Goal: Communication & Community: Answer question/provide support

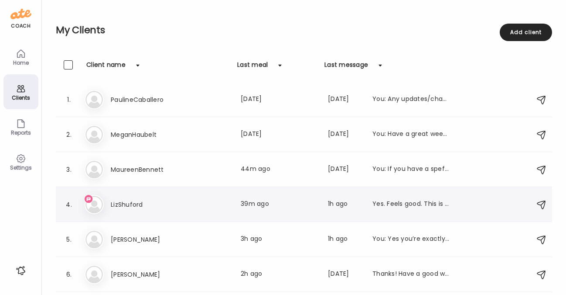
scroll to position [41, 0]
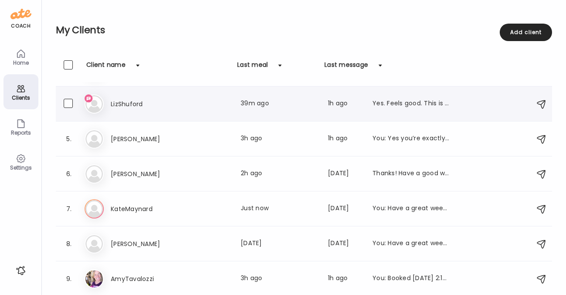
click at [117, 97] on div "Li [PERSON_NAME] Last meal: 39m ago Last message: 1h ago Yes. Feels good. This …" at bounding box center [306, 103] width 442 height 19
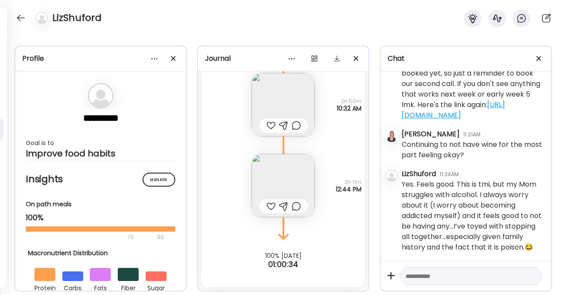
scroll to position [5021, 0]
click at [430, 278] on textarea at bounding box center [463, 276] width 115 height 10
click at [507, 266] on textarea "**********" at bounding box center [463, 239] width 115 height 84
type textarea "**********"
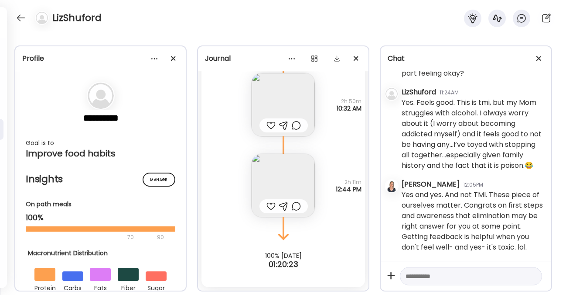
scroll to position [5113, 0]
click at [26, 19] on div at bounding box center [21, 18] width 14 height 14
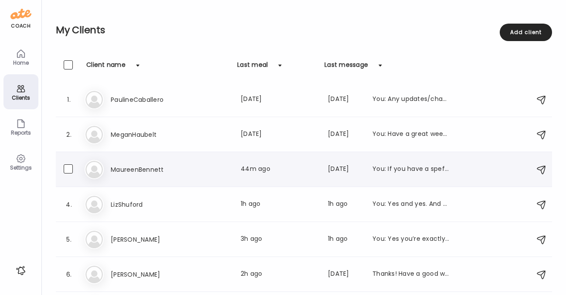
scroll to position [100, 0]
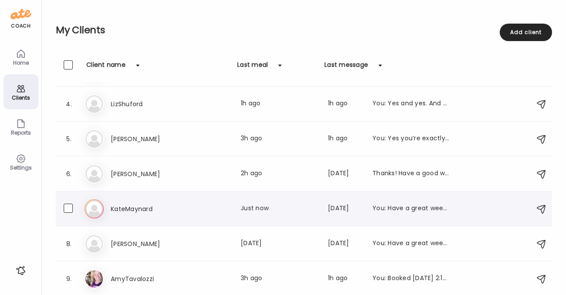
click at [135, 215] on div "Ka [PERSON_NAME] Last meal: Just now Last message: [DATE] You: Have a great wee…" at bounding box center [306, 208] width 442 height 19
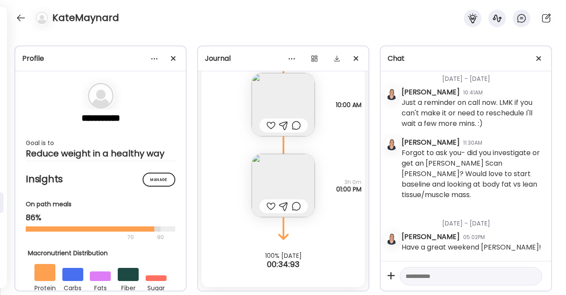
scroll to position [38071, 0]
click at [433, 279] on textarea at bounding box center [463, 276] width 115 height 10
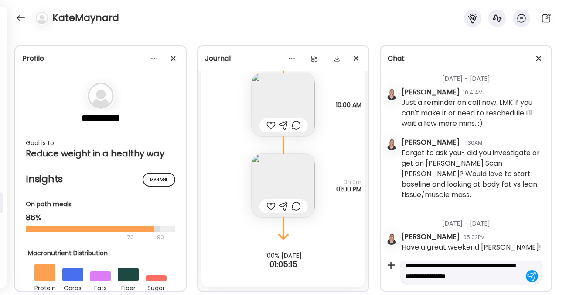
scroll to position [21, 0]
type textarea "**********"
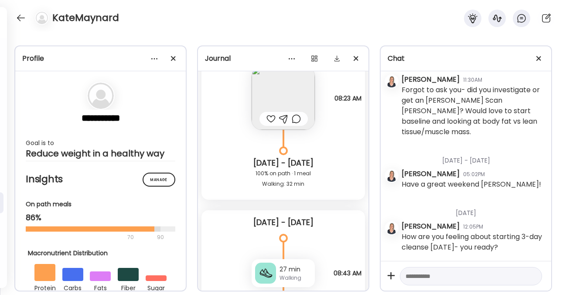
scroll to position [12348, 0]
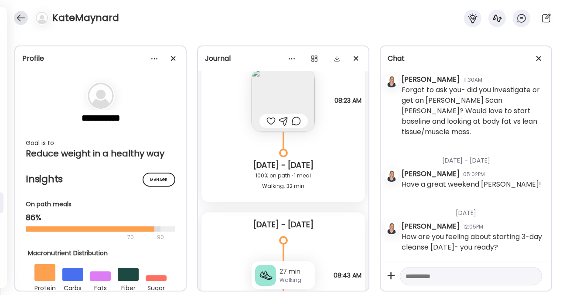
click at [21, 15] on div at bounding box center [21, 18] width 14 height 14
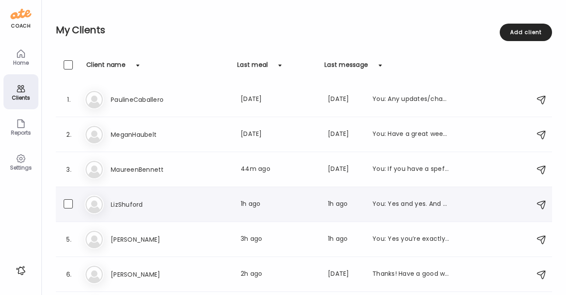
scroll to position [100, 0]
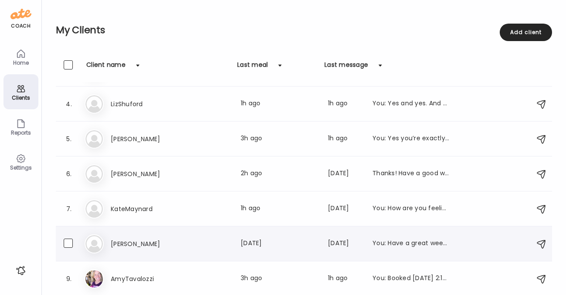
click at [136, 244] on h3 "[PERSON_NAME]" at bounding box center [149, 243] width 77 height 10
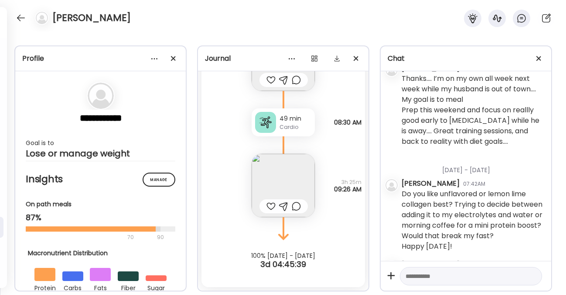
scroll to position [3341, 0]
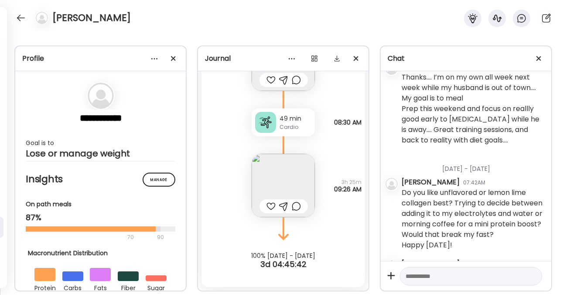
click at [423, 277] on textarea at bounding box center [463, 276] width 115 height 10
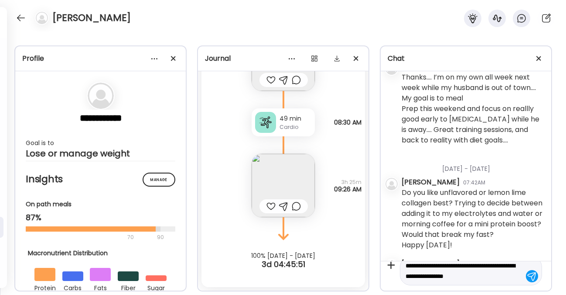
scroll to position [21, 0]
type textarea "**********"
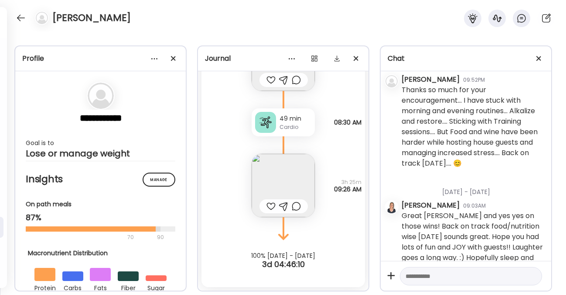
scroll to position [3101, 0]
click at [24, 17] on div at bounding box center [21, 18] width 14 height 14
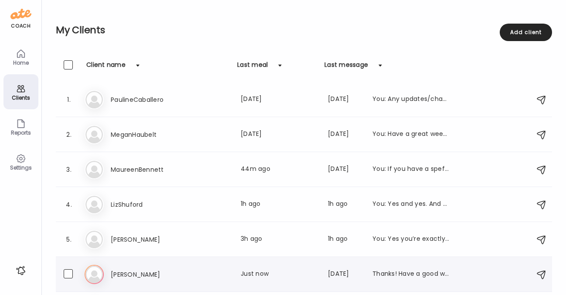
click at [135, 269] on h3 "[PERSON_NAME]" at bounding box center [149, 274] width 77 height 10
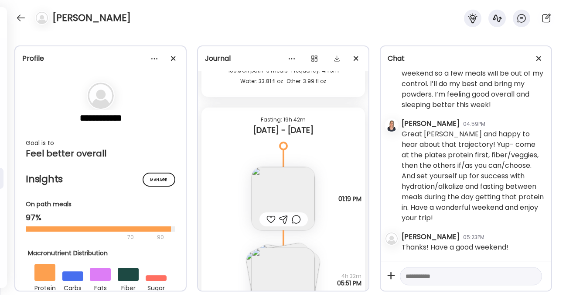
scroll to position [5666, 0]
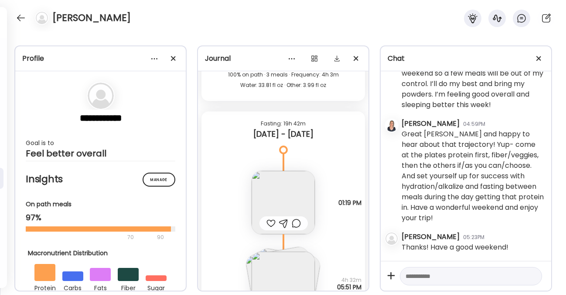
click at [410, 278] on textarea at bounding box center [463, 276] width 115 height 10
type textarea "**********"
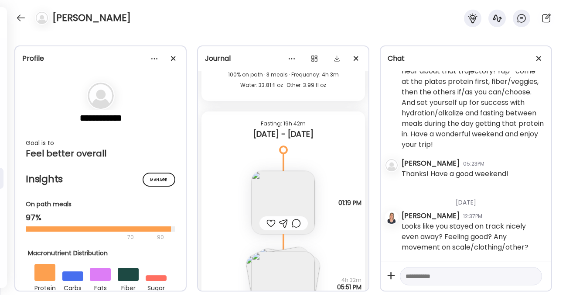
scroll to position [2514, 0]
click at [20, 18] on div at bounding box center [21, 18] width 14 height 14
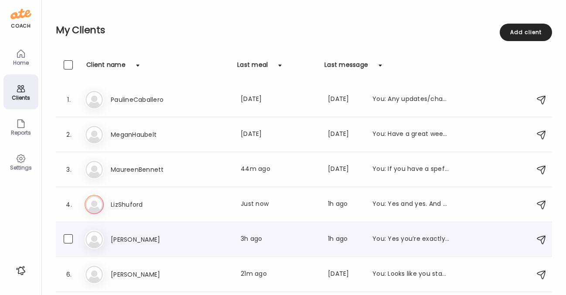
click at [121, 237] on h3 "[PERSON_NAME]" at bounding box center [149, 239] width 77 height 10
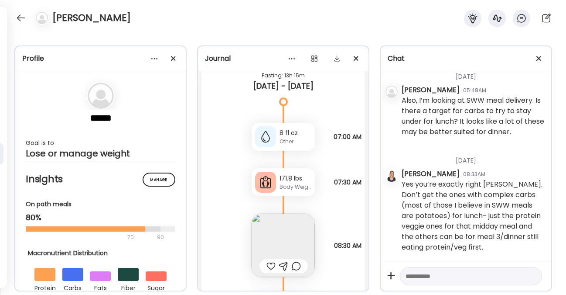
scroll to position [5511, 0]
click at [21, 18] on div at bounding box center [21, 18] width 14 height 14
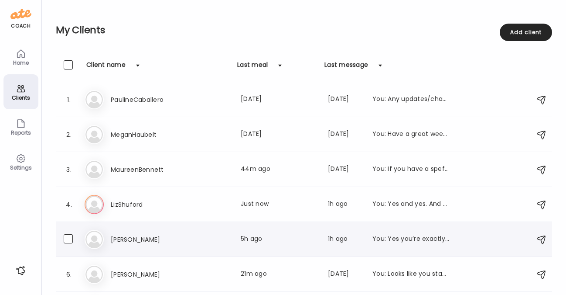
click at [118, 237] on h3 "[PERSON_NAME]" at bounding box center [149, 239] width 77 height 10
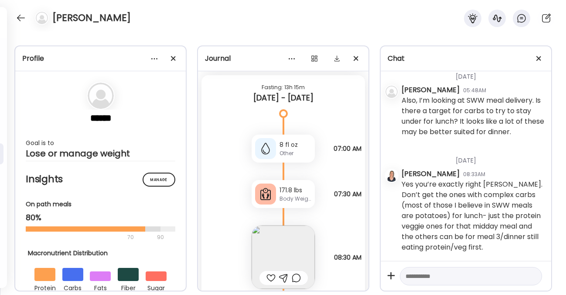
scroll to position [4269, 0]
click at [416, 275] on textarea at bounding box center [463, 276] width 115 height 10
type textarea "**********"
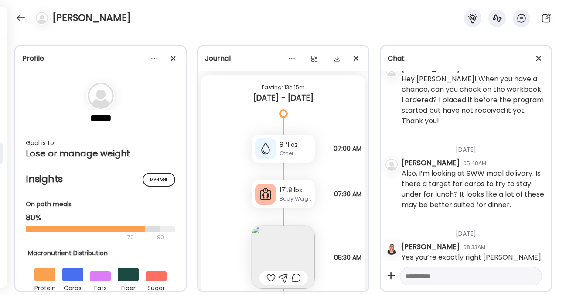
scroll to position [4093, 0]
click at [22, 16] on div at bounding box center [21, 18] width 14 height 14
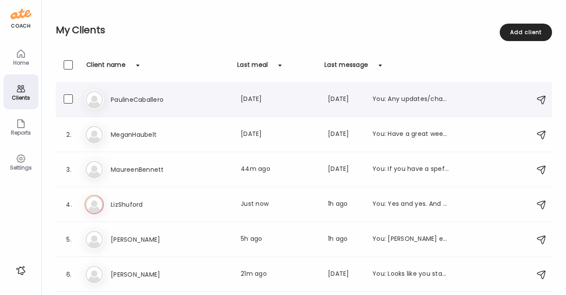
click at [145, 99] on h3 "PaulineCaballero" at bounding box center [149, 99] width 77 height 10
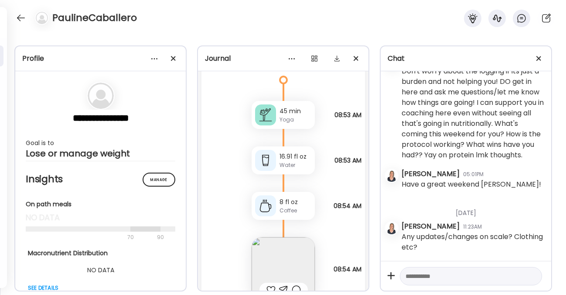
scroll to position [582, 0]
click at [19, 17] on div at bounding box center [21, 18] width 14 height 14
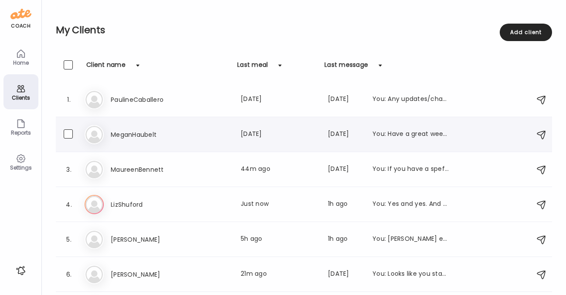
click at [140, 134] on h3 "MeganHaubelt" at bounding box center [149, 134] width 77 height 10
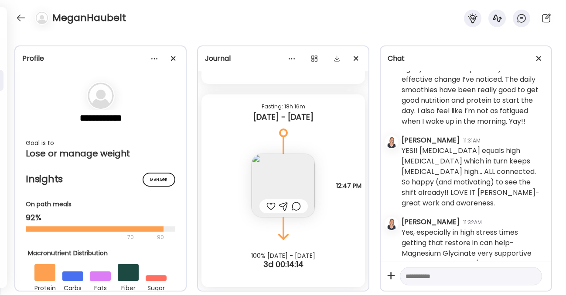
scroll to position [5191, 0]
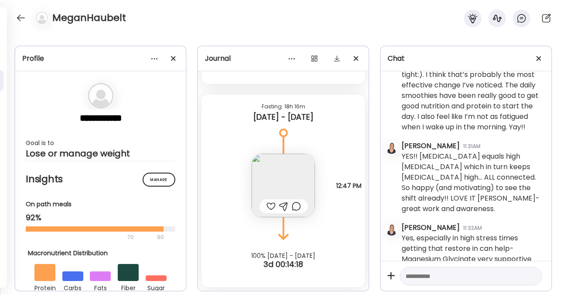
click at [455, 274] on textarea at bounding box center [463, 276] width 115 height 10
type textarea "**********"
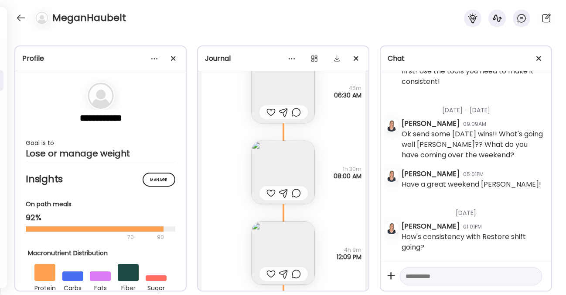
scroll to position [5258, 0]
click at [21, 18] on div at bounding box center [21, 18] width 14 height 14
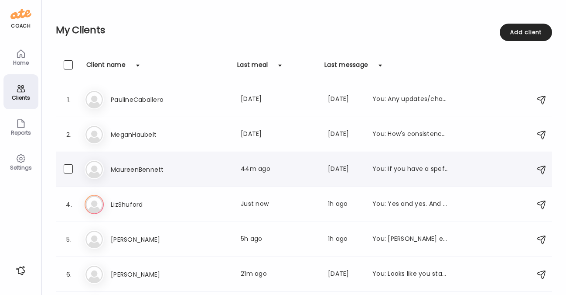
click at [142, 170] on h3 "MaureenBennett" at bounding box center [149, 169] width 77 height 10
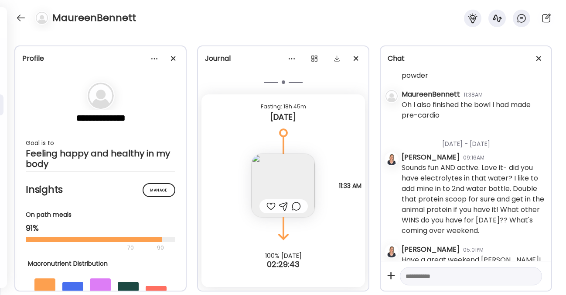
scroll to position [1524, 0]
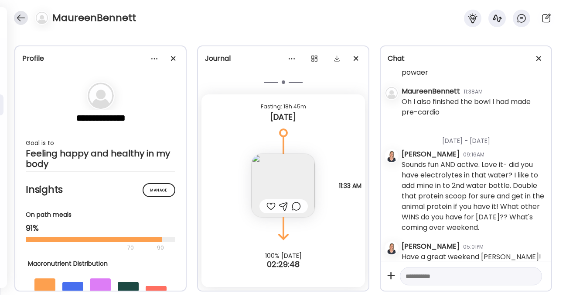
click at [22, 19] on div at bounding box center [21, 18] width 14 height 14
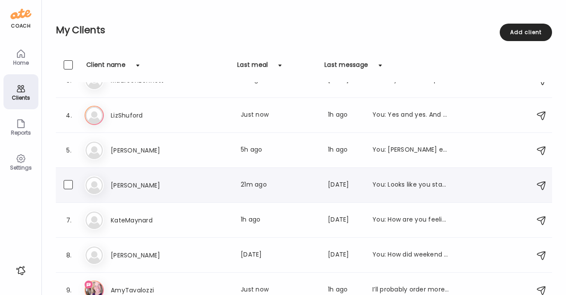
scroll to position [100, 0]
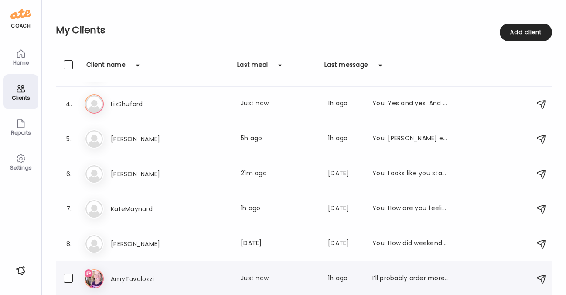
click at [129, 281] on h3 "AmyTavalozzi" at bounding box center [149, 278] width 77 height 10
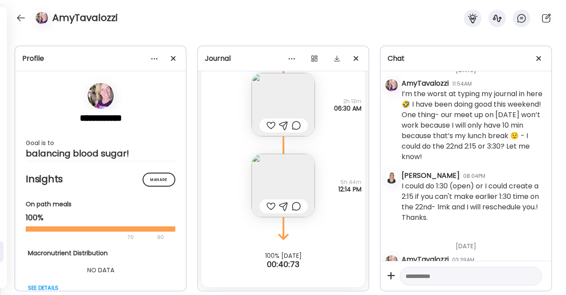
scroll to position [7414, 0]
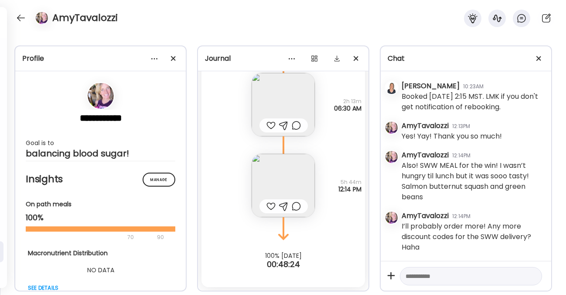
click at [483, 274] on textarea at bounding box center [463, 276] width 115 height 10
type textarea "**********"
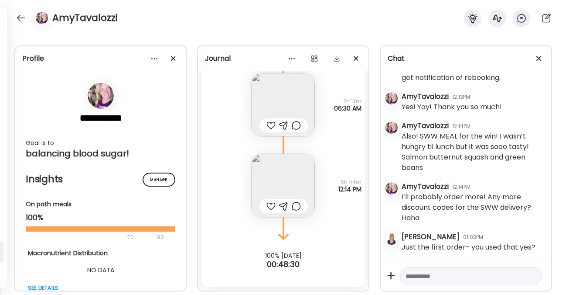
scroll to position [7443, 0]
click at [471, 277] on textarea at bounding box center [463, 276] width 115 height 10
type textarea "**********"
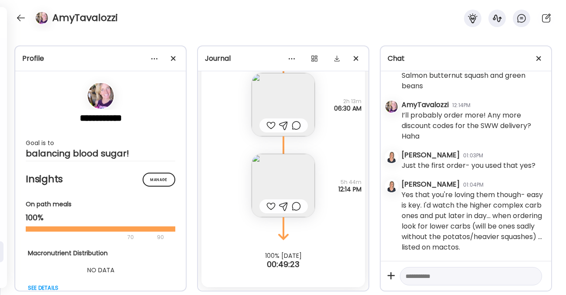
scroll to position [7536, 0]
click at [422, 272] on textarea at bounding box center [463, 276] width 115 height 10
type textarea "**********"
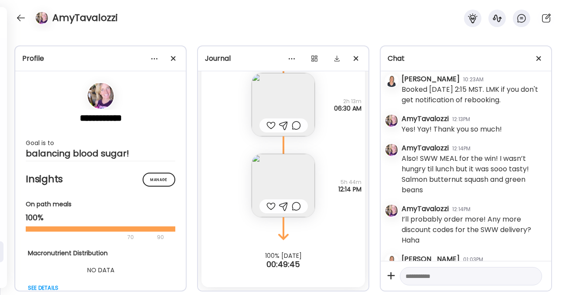
scroll to position [7227, 0]
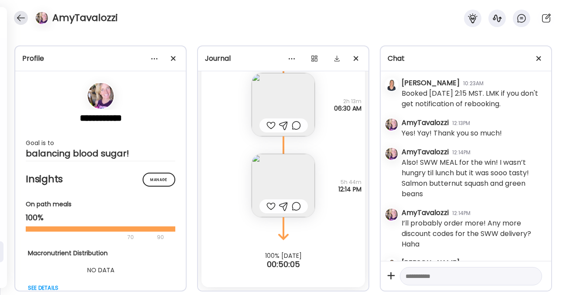
click at [20, 20] on div at bounding box center [21, 18] width 14 height 14
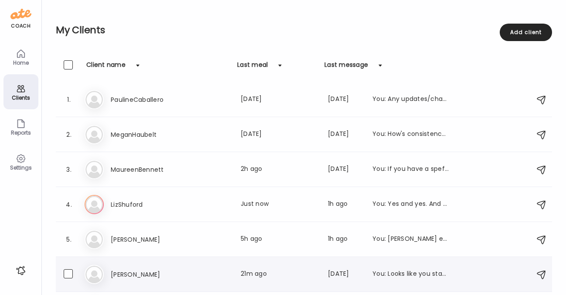
click at [128, 280] on div "Ka [PERSON_NAME] Last meal: 21m ago Last message: [DATE] You: Looks like you st…" at bounding box center [306, 273] width 442 height 19
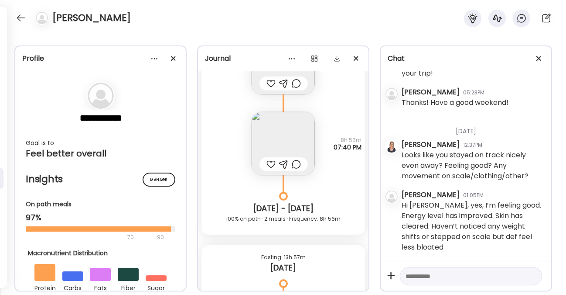
scroll to position [2585, 0]
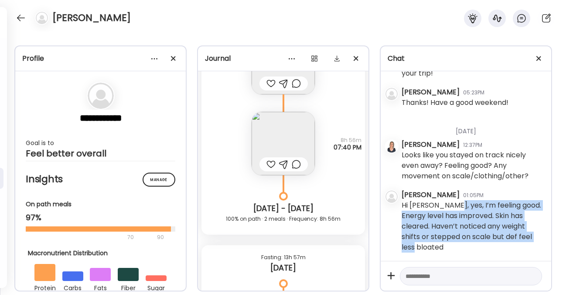
drag, startPoint x: 452, startPoint y: 206, endPoint x: 471, endPoint y: 243, distance: 41.2
click at [471, 243] on div "Hi [PERSON_NAME], yes, I’m feeling good. Energy level has improved. Skin has cl…" at bounding box center [473, 226] width 143 height 52
copy div "I’m feeling good. Energy level has improved. Skin has cleared. Haven’t noticed …"
click at [21, 18] on div at bounding box center [21, 18] width 14 height 14
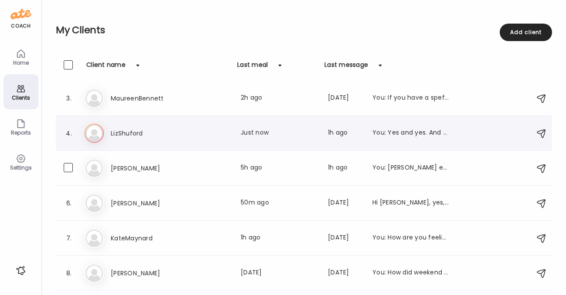
scroll to position [100, 0]
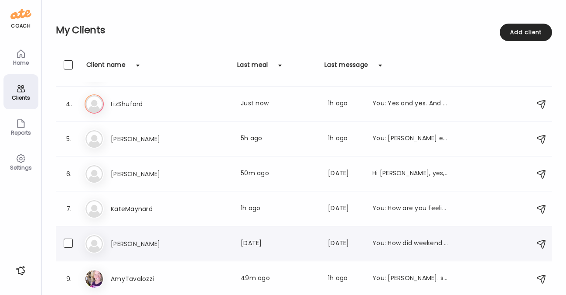
click at [128, 240] on h3 "[PERSON_NAME]" at bounding box center [149, 243] width 77 height 10
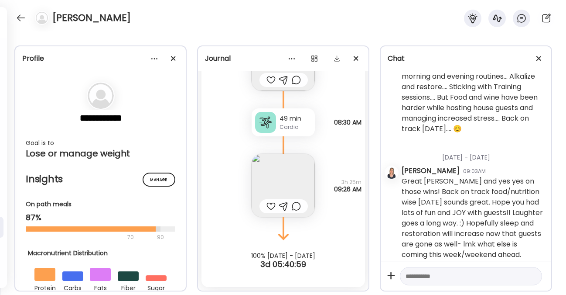
scroll to position [3133, 0]
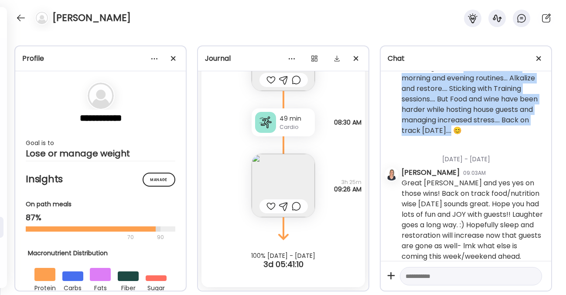
drag, startPoint x: 464, startPoint y: 139, endPoint x: 513, endPoint y: 201, distance: 78.9
click at [513, 136] on div "Thanks so much for your encouragement… I have stuck with morning and evening ro…" at bounding box center [473, 94] width 143 height 84
copy div "I have stuck with morning and evening routines… Alkalize and restore…. Sticking…"
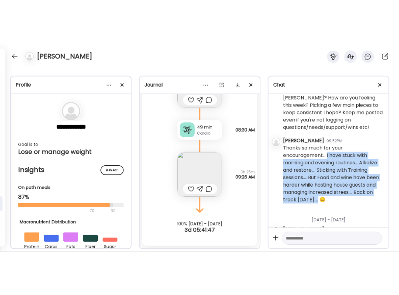
scroll to position [3039, 0]
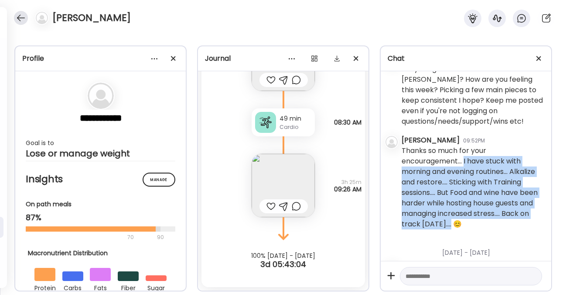
click at [23, 20] on div at bounding box center [21, 18] width 14 height 14
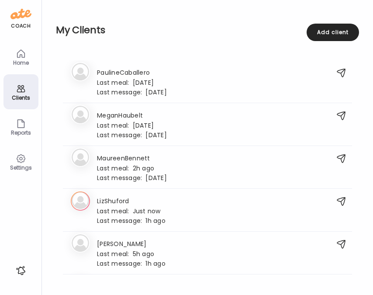
click at [21, 95] on div "Clients" at bounding box center [20, 98] width 31 height 6
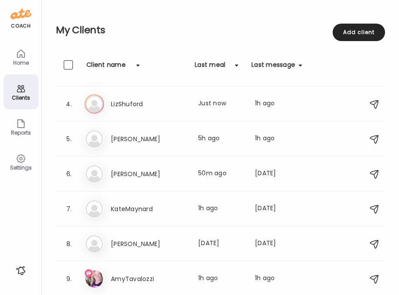
scroll to position [0, 0]
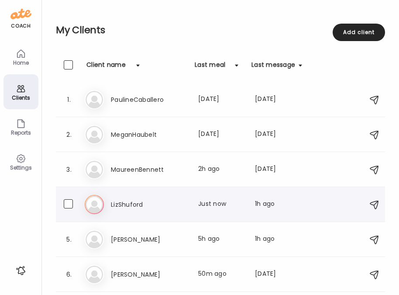
click at [117, 203] on h3 "LizShuford" at bounding box center [149, 204] width 77 height 10
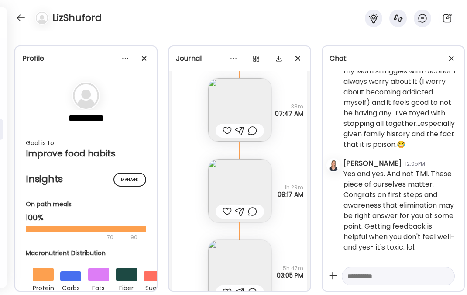
scroll to position [6142, 0]
click at [21, 19] on div at bounding box center [21, 18] width 14 height 14
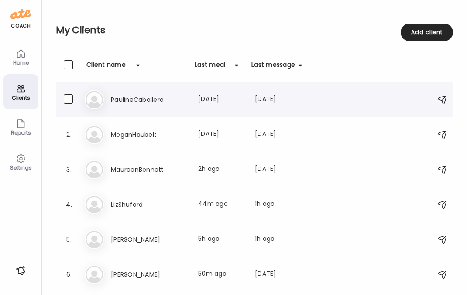
click at [128, 99] on h3 "PaulineCaballero" at bounding box center [149, 99] width 77 height 10
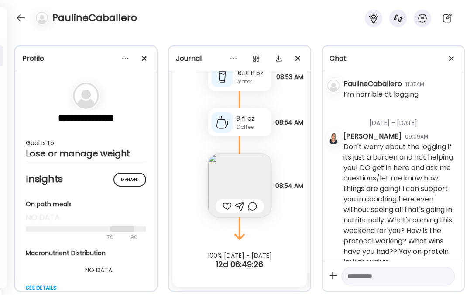
scroll to position [1220, 0]
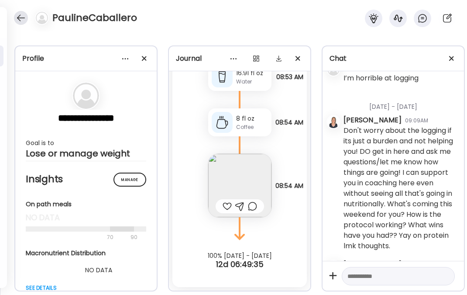
click at [18, 17] on div at bounding box center [21, 18] width 14 height 14
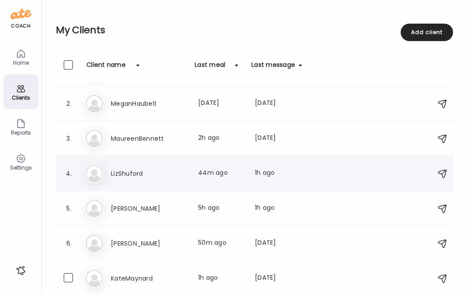
scroll to position [100, 0]
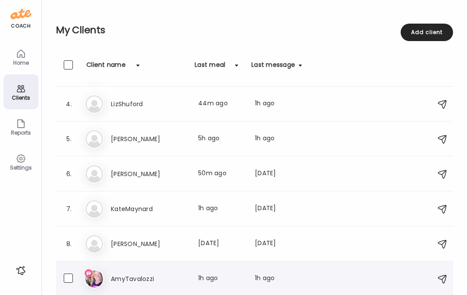
click at [140, 274] on h3 "AmyTavalozzi" at bounding box center [149, 278] width 77 height 10
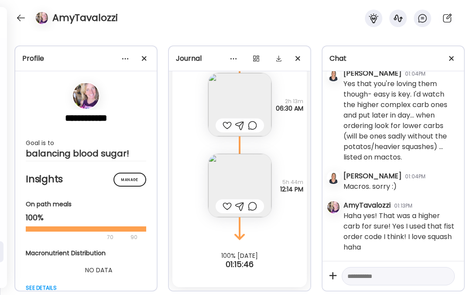
scroll to position [8973, 0]
click at [23, 16] on div at bounding box center [21, 18] width 14 height 14
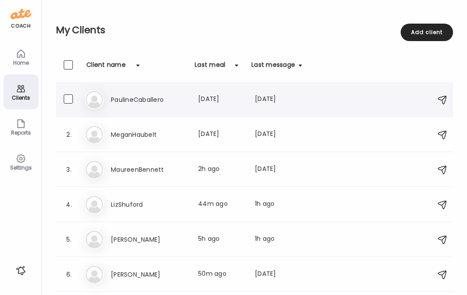
click at [130, 97] on h3 "PaulineCaballero" at bounding box center [149, 99] width 77 height 10
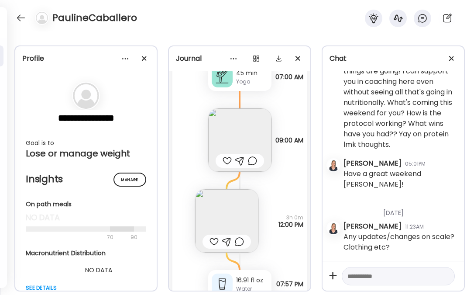
scroll to position [264, 0]
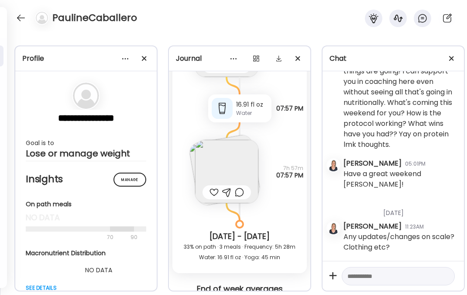
click at [232, 175] on img at bounding box center [226, 171] width 63 height 63
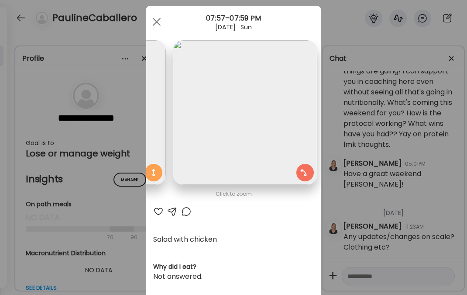
scroll to position [0, 0]
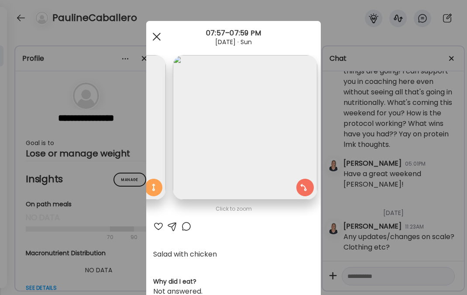
click at [151, 35] on div at bounding box center [156, 36] width 17 height 17
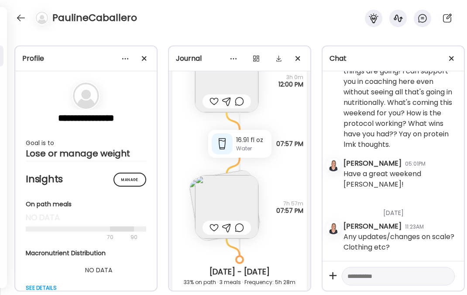
scroll to position [102, 0]
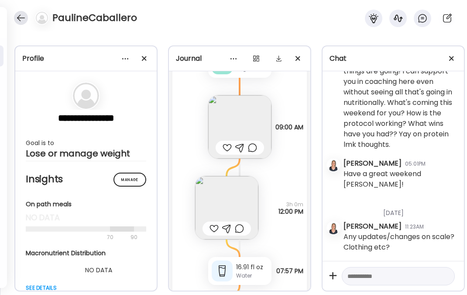
click at [20, 17] on div at bounding box center [21, 18] width 14 height 14
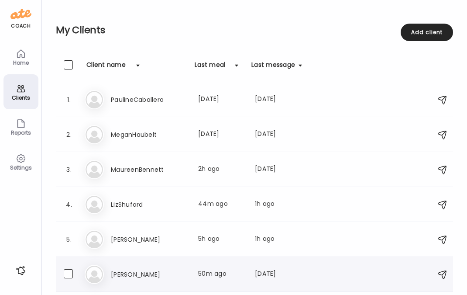
click at [134, 274] on h3 "[PERSON_NAME]" at bounding box center [149, 274] width 77 height 10
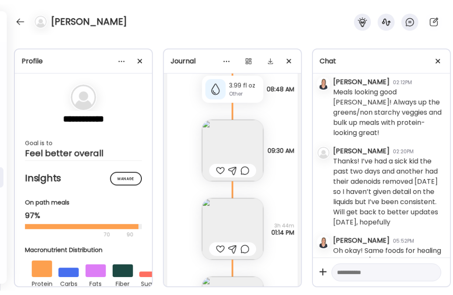
scroll to position [5292, 0]
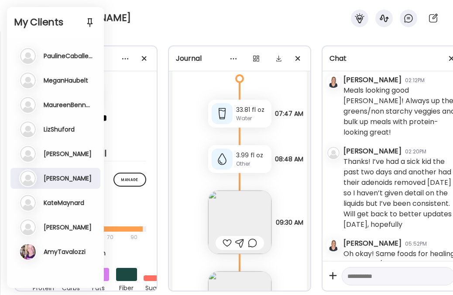
click at [62, 80] on h3 "MeganHaubelt" at bounding box center [66, 80] width 45 height 8
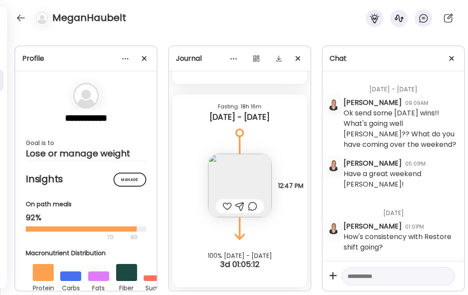
scroll to position [6652, 0]
click at [19, 20] on div at bounding box center [21, 18] width 14 height 14
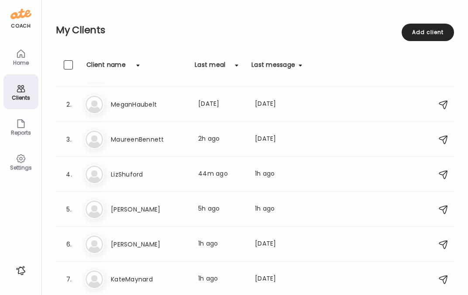
scroll to position [74, 0]
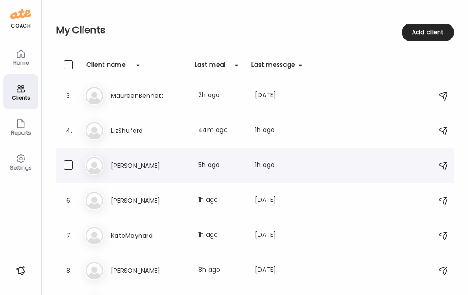
click at [117, 166] on h3 "[PERSON_NAME]" at bounding box center [149, 165] width 77 height 10
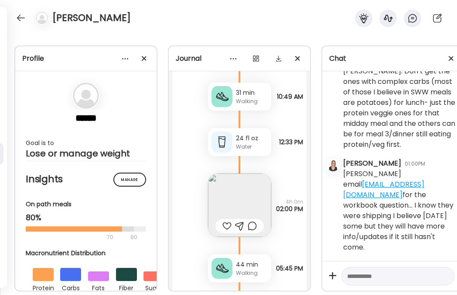
scroll to position [8036, 0]
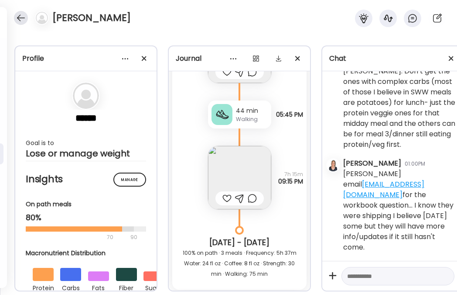
click at [19, 20] on div at bounding box center [21, 18] width 14 height 14
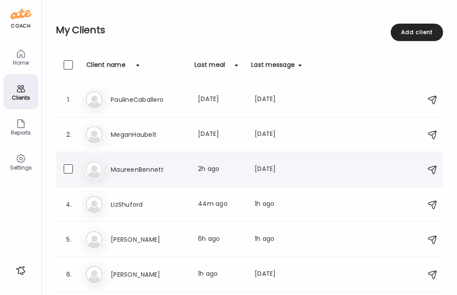
click at [130, 166] on h3 "MaureenBennett" at bounding box center [149, 169] width 77 height 10
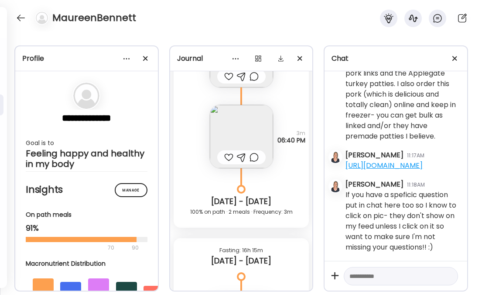
scroll to position [4449, 0]
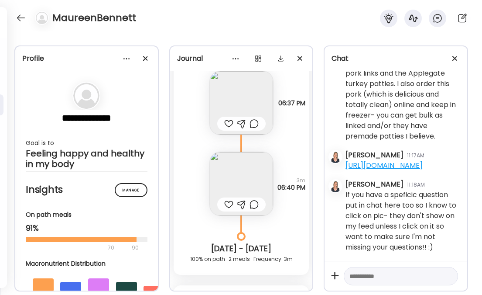
click at [248, 103] on img at bounding box center [241, 102] width 63 height 63
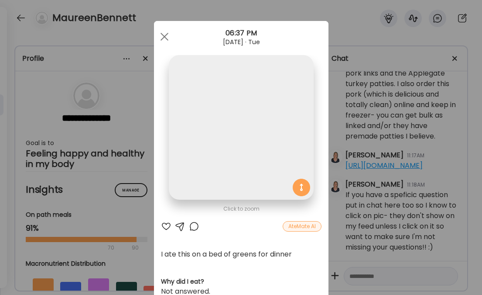
scroll to position [0, 0]
click at [165, 37] on div at bounding box center [164, 36] width 17 height 17
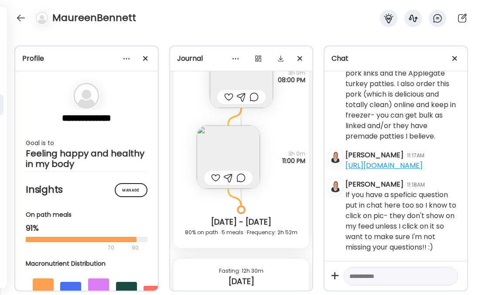
scroll to position [7260, 0]
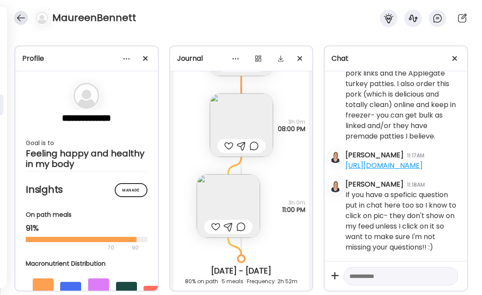
click at [20, 18] on div at bounding box center [21, 18] width 14 height 14
click at [20, 0] on div "coach Home Clients Coaches Teams Reports Settings n/a client count Teams Let’s …" at bounding box center [241, 0] width 482 height 0
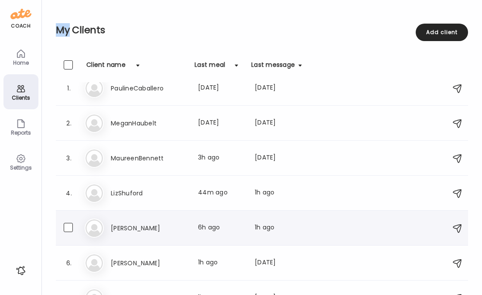
scroll to position [100, 0]
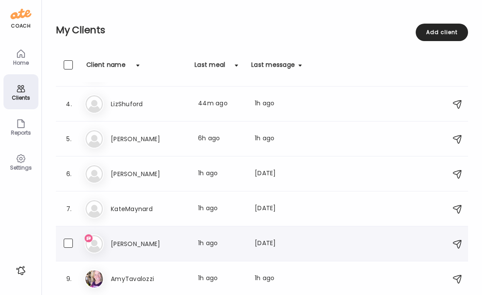
click at [123, 243] on h3 "[PERSON_NAME]" at bounding box center [149, 243] width 77 height 10
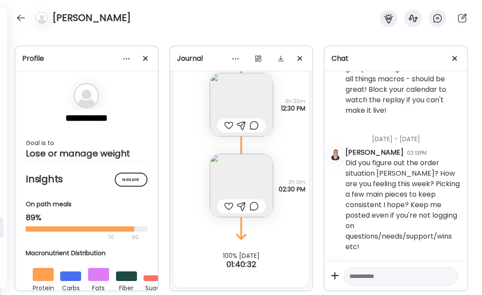
scroll to position [3291, 0]
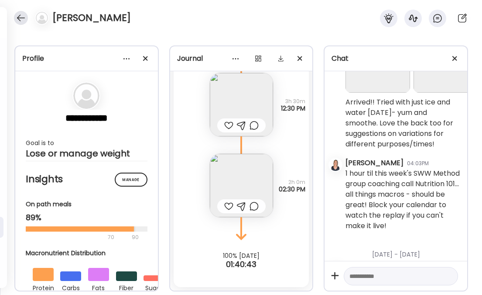
click at [21, 17] on div at bounding box center [21, 18] width 14 height 14
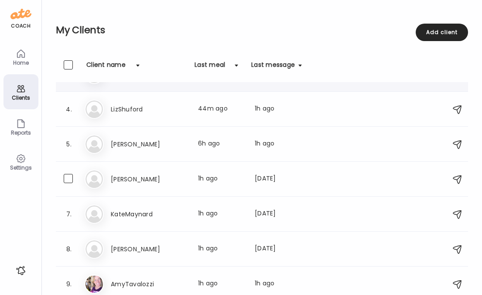
scroll to position [100, 0]
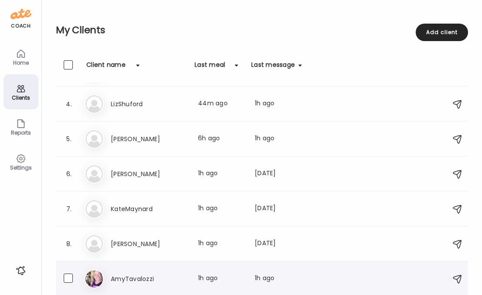
click at [130, 280] on h3 "AmyTavalozzi" at bounding box center [149, 278] width 77 height 10
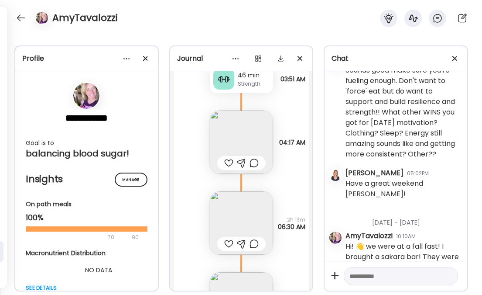
scroll to position [8346, 0]
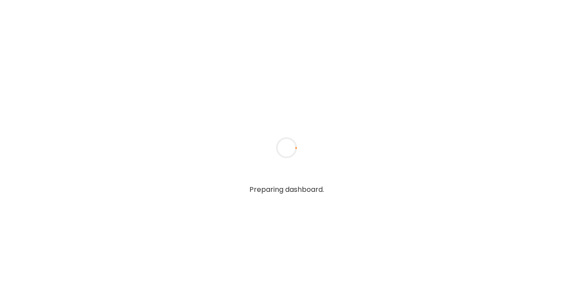
type textarea "**********"
type input "**********"
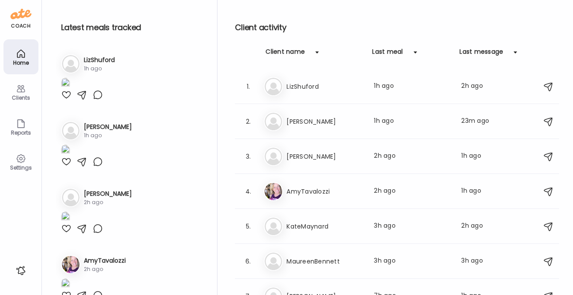
type input "**********"
click at [18, 89] on icon at bounding box center [21, 88] width 10 height 10
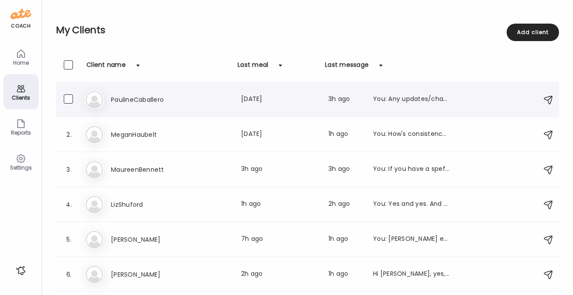
click at [133, 97] on h3 "PaulineCaballero" at bounding box center [149, 99] width 77 height 10
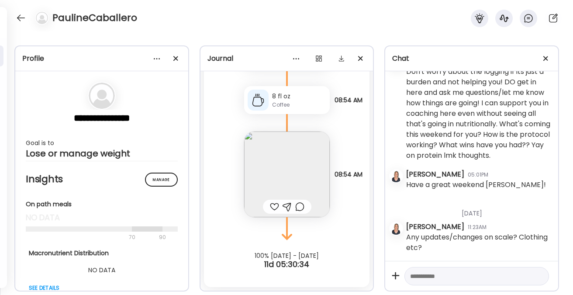
scroll to position [1147, 0]
click at [440, 281] on textarea at bounding box center [468, 276] width 117 height 10
paste textarea "**********"
click at [486, 265] on textarea "**********" at bounding box center [468, 270] width 117 height 21
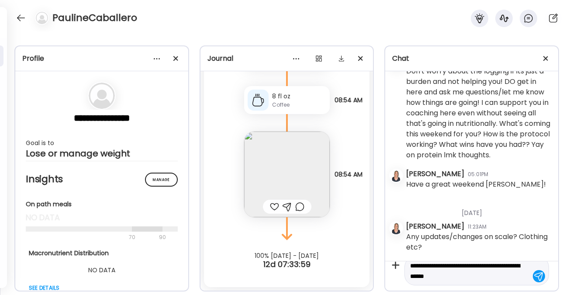
click at [503, 277] on textarea "**********" at bounding box center [468, 270] width 117 height 21
type textarea "**********"
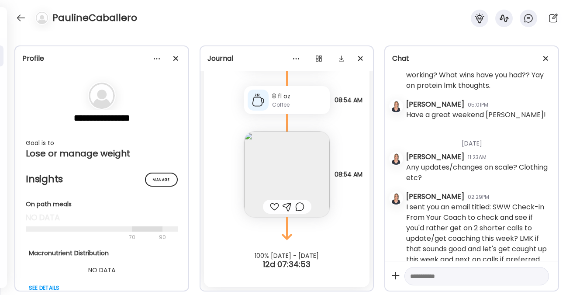
scroll to position [1239, 0]
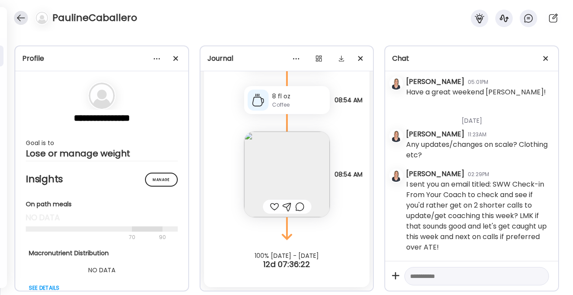
click at [24, 20] on div at bounding box center [21, 18] width 14 height 14
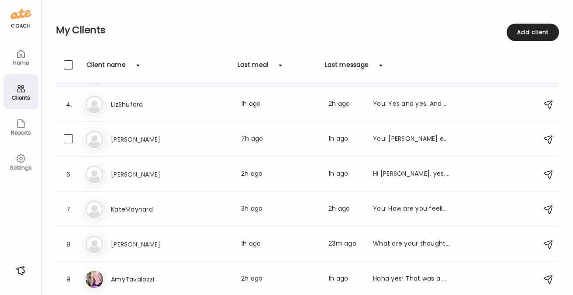
scroll to position [100, 0]
click at [136, 207] on h3 "KateMaynard" at bounding box center [149, 208] width 77 height 10
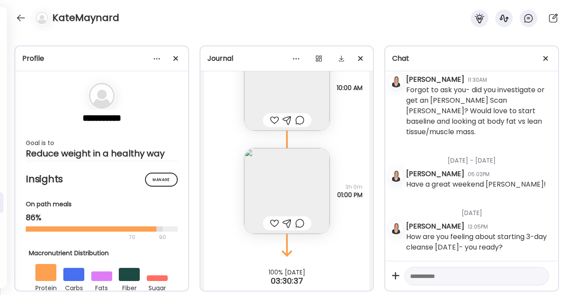
scroll to position [14815, 0]
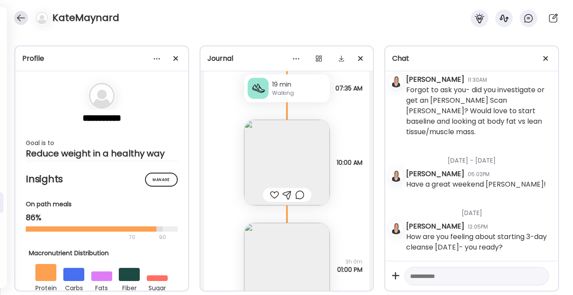
click at [21, 19] on div at bounding box center [21, 18] width 14 height 14
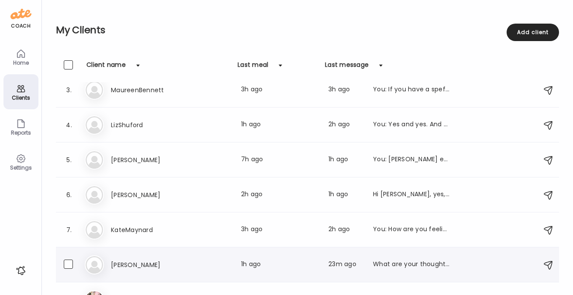
scroll to position [100, 0]
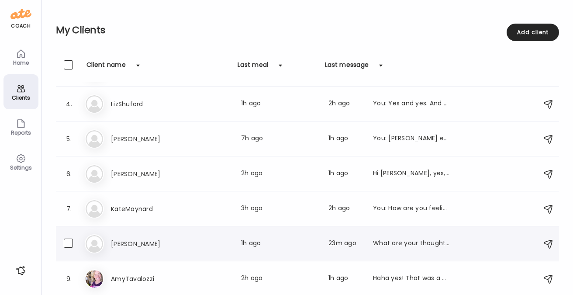
click at [130, 242] on h3 "[PERSON_NAME]" at bounding box center [149, 243] width 77 height 10
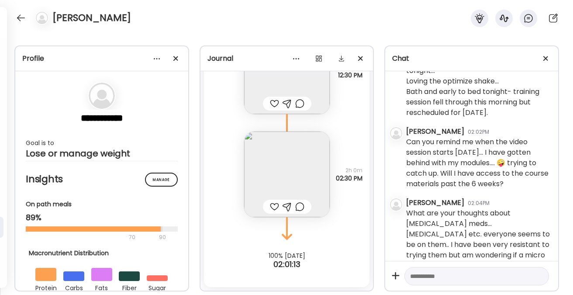
scroll to position [3783, 0]
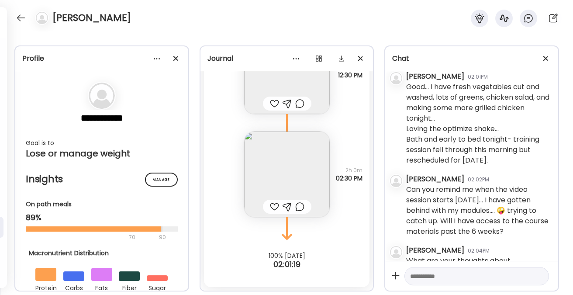
click at [439, 281] on div at bounding box center [476, 276] width 144 height 19
click at [439, 274] on textarea at bounding box center [468, 276] width 117 height 10
type textarea "**********"
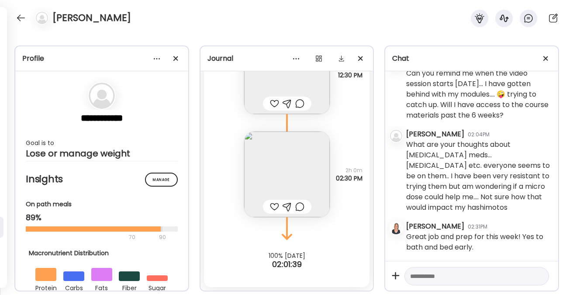
scroll to position [3992, 0]
click at [457, 273] on textarea at bounding box center [468, 276] width 117 height 10
click at [482, 270] on textarea "**********" at bounding box center [468, 257] width 117 height 73
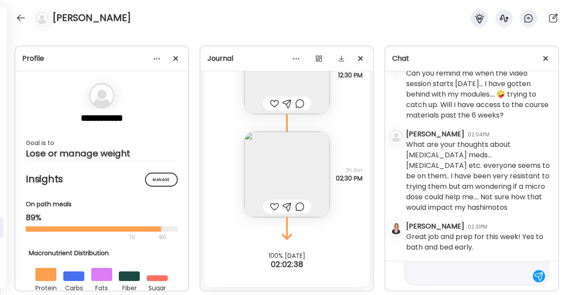
click at [516, 276] on textarea "**********" at bounding box center [468, 244] width 117 height 73
type textarea "**********"
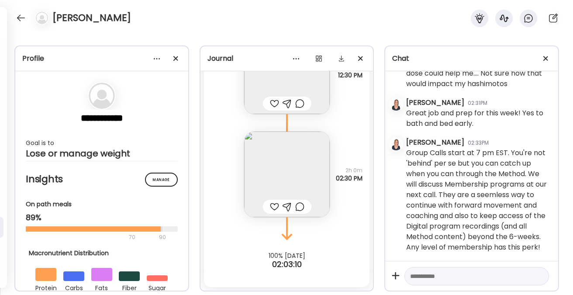
scroll to position [3989, 0]
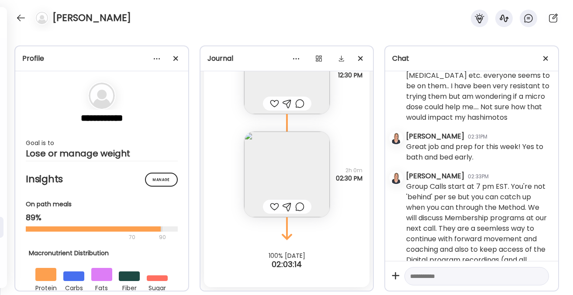
click at [436, 275] on textarea at bounding box center [468, 276] width 117 height 10
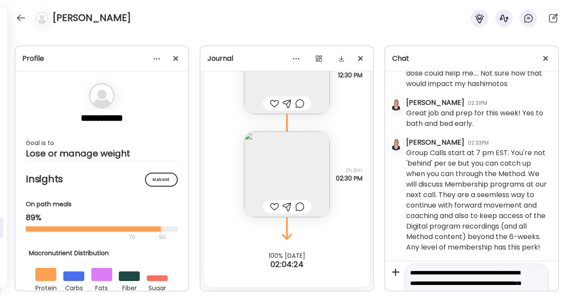
scroll to position [3, 0]
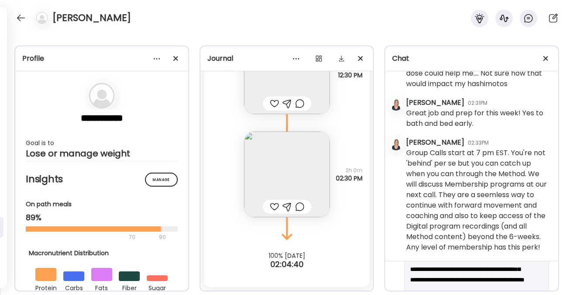
scroll to position [48, 0]
click at [432, 270] on textarea "**********" at bounding box center [468, 269] width 117 height 94
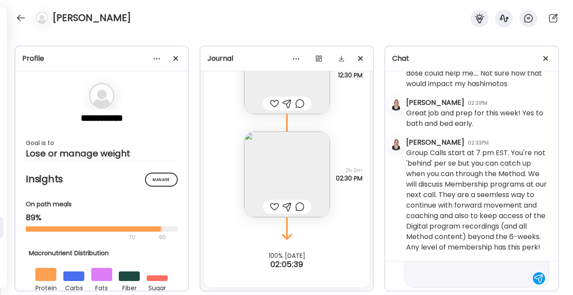
scroll to position [146, 0]
click at [494, 277] on textarea "**********" at bounding box center [468, 202] width 117 height 157
click at [447, 277] on textarea "**********" at bounding box center [468, 181] width 117 height 199
click at [491, 273] on textarea "**********" at bounding box center [468, 181] width 117 height 199
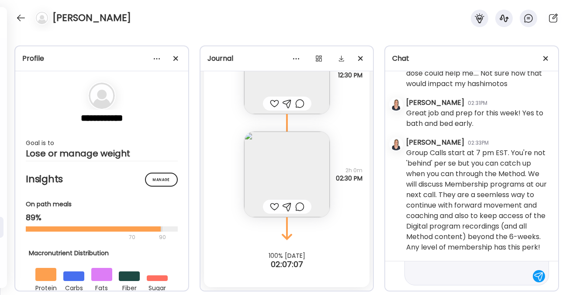
scroll to position [261, 0]
click at [413, 276] on textarea "**********" at bounding box center [468, 145] width 117 height 272
type textarea "**********"
drag, startPoint x: 480, startPoint y: 273, endPoint x: 488, endPoint y: 274, distance: 8.0
click at [480, 273] on textarea "**********" at bounding box center [468, 145] width 117 height 272
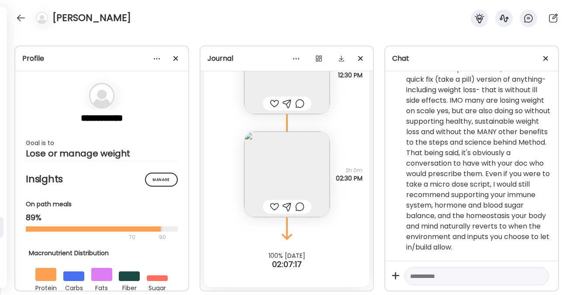
scroll to position [4316, 0]
click at [474, 274] on textarea at bounding box center [468, 276] width 117 height 10
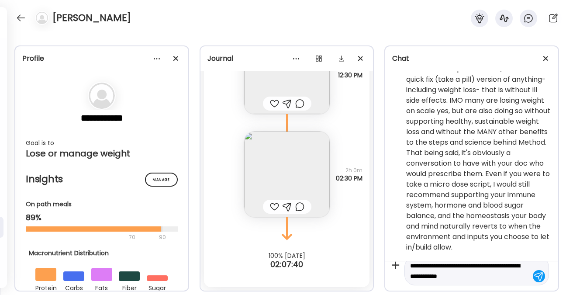
drag, startPoint x: 499, startPoint y: 275, endPoint x: 410, endPoint y: 269, distance: 89.2
click at [410, 269] on textarea "**********" at bounding box center [468, 270] width 117 height 21
click at [453, 283] on textarea "**********" at bounding box center [468, 222] width 117 height 168
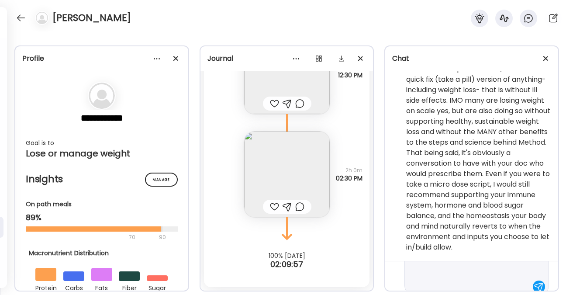
scroll to position [157, 0]
drag, startPoint x: 449, startPoint y: 269, endPoint x: 466, endPoint y: 291, distance: 27.9
click at [466, 291] on div "Chat Tuesday - Sep 23 Megan Casselman 08:21AM Hi Jessica! Great job starting to…" at bounding box center [471, 168] width 175 height 246
type textarea "**********"
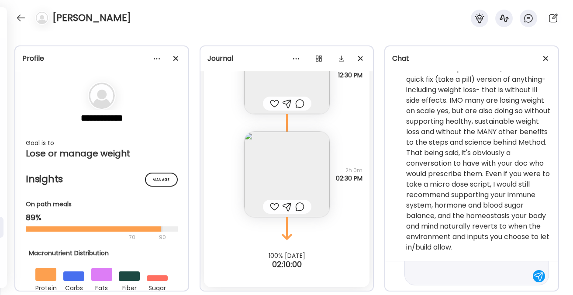
click at [534, 272] on div at bounding box center [538, 276] width 12 height 12
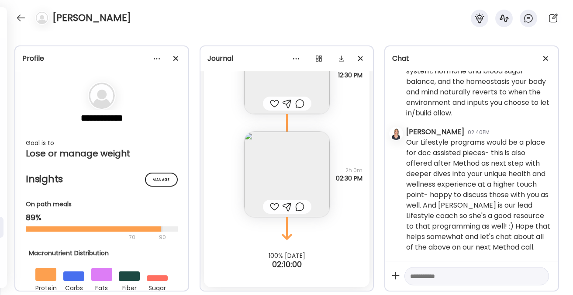
scroll to position [4541, 0]
